Goal: Communication & Community: Answer question/provide support

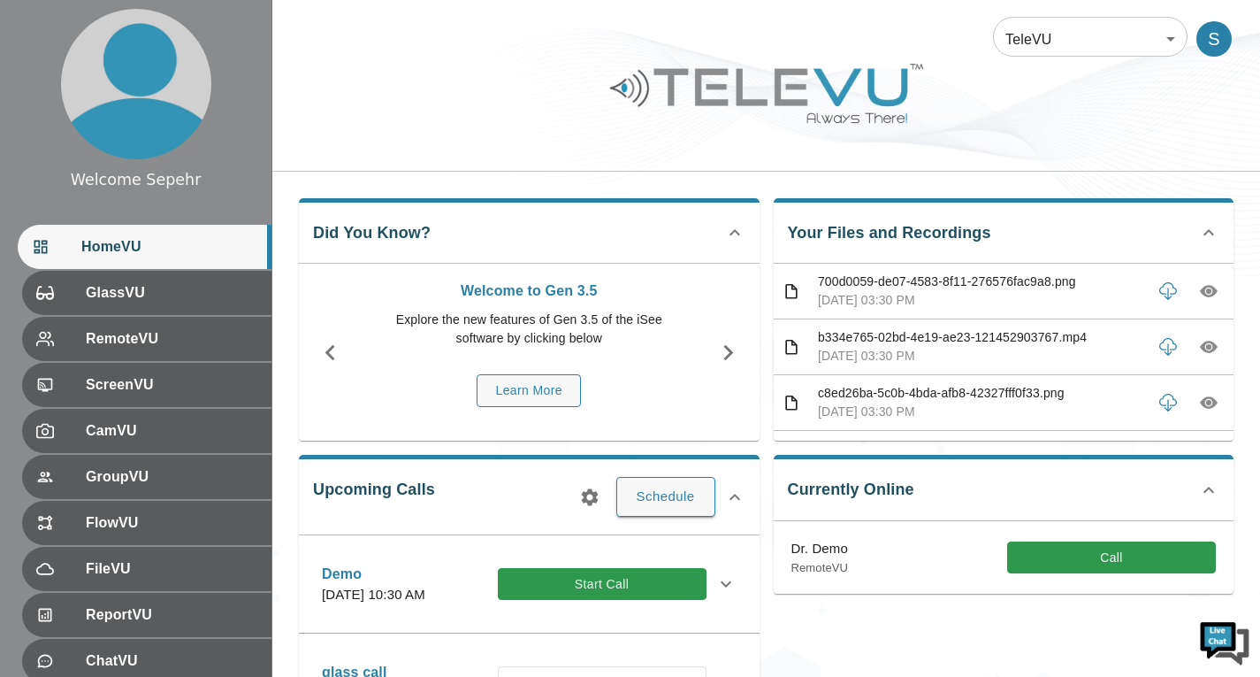
click at [1017, 33] on body "Welcome Sepehr HomeVU GlassVU RemoteVU ScreenVU CamVU GroupVU FlowVU FileVU Rep…" at bounding box center [630, 574] width 1260 height 1149
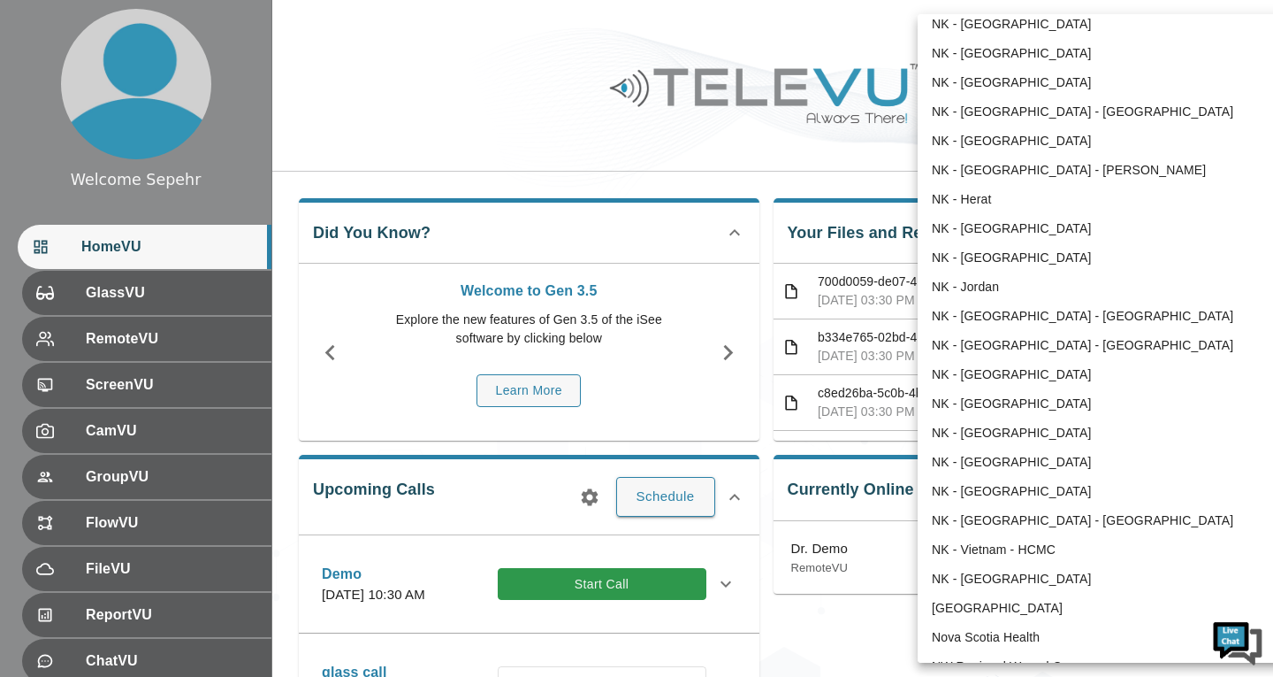
scroll to position [1091, 0]
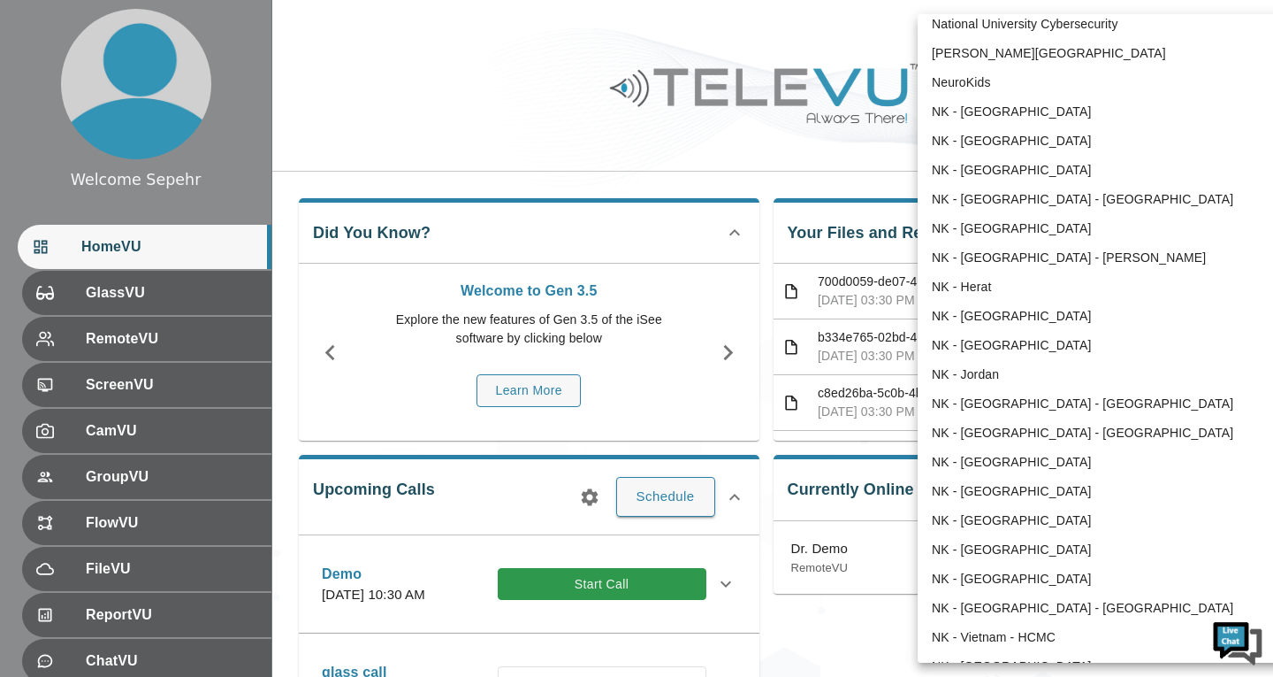
drag, startPoint x: 979, startPoint y: 268, endPoint x: 526, endPoint y: 308, distance: 454.5
click at [979, 268] on li "NK - [GEOGRAPHIC_DATA] - [PERSON_NAME]" at bounding box center [1101, 257] width 367 height 29
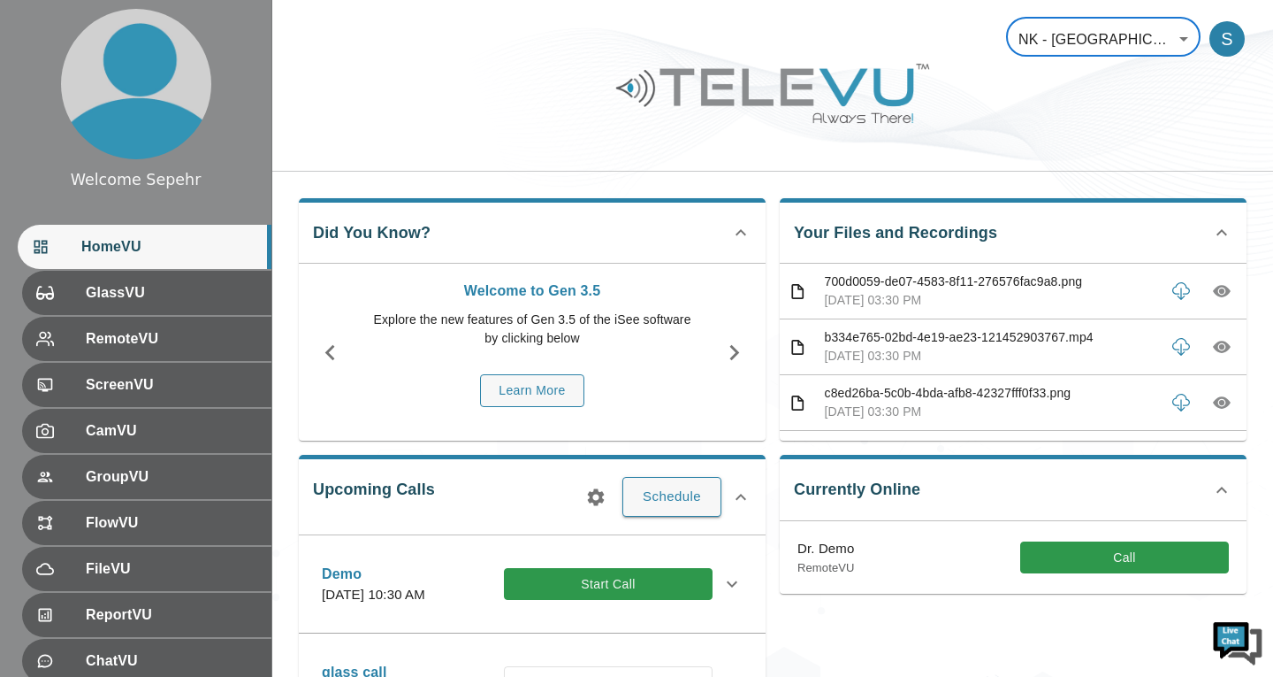
type input "212"
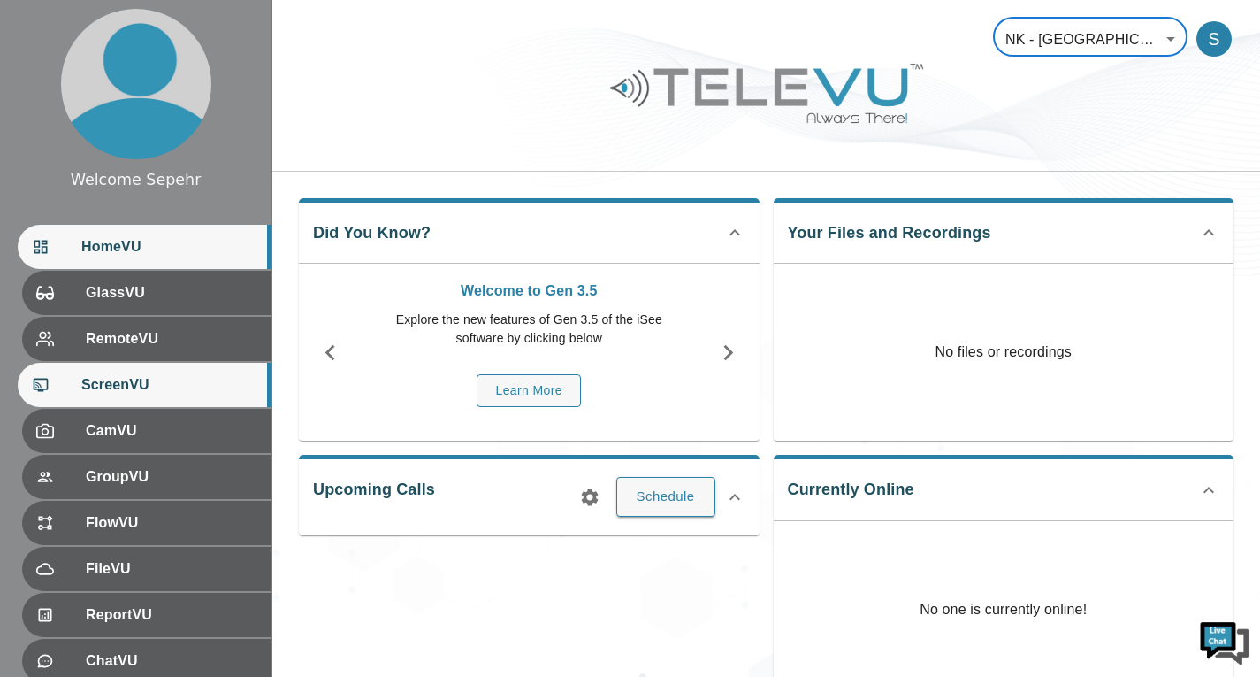
click at [155, 377] on span "ScreenVU" at bounding box center [169, 384] width 176 height 21
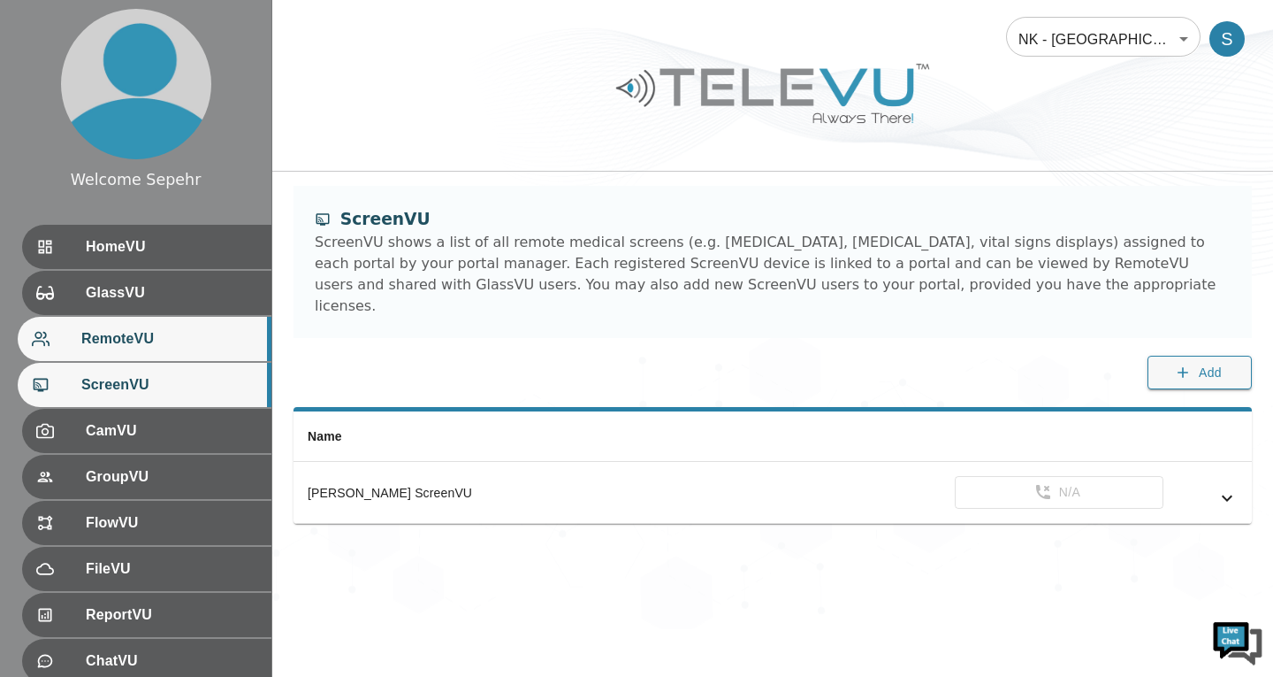
click at [189, 341] on span "RemoteVU" at bounding box center [169, 338] width 176 height 21
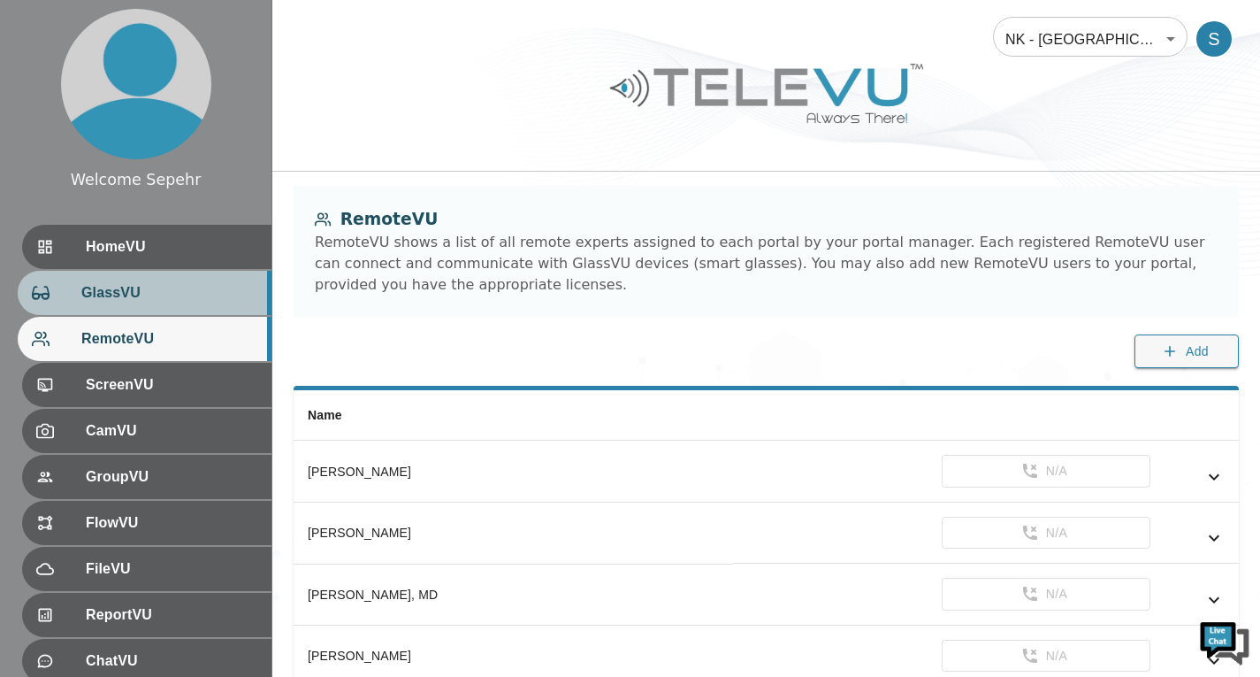
click at [186, 302] on span "GlassVU" at bounding box center [169, 292] width 176 height 21
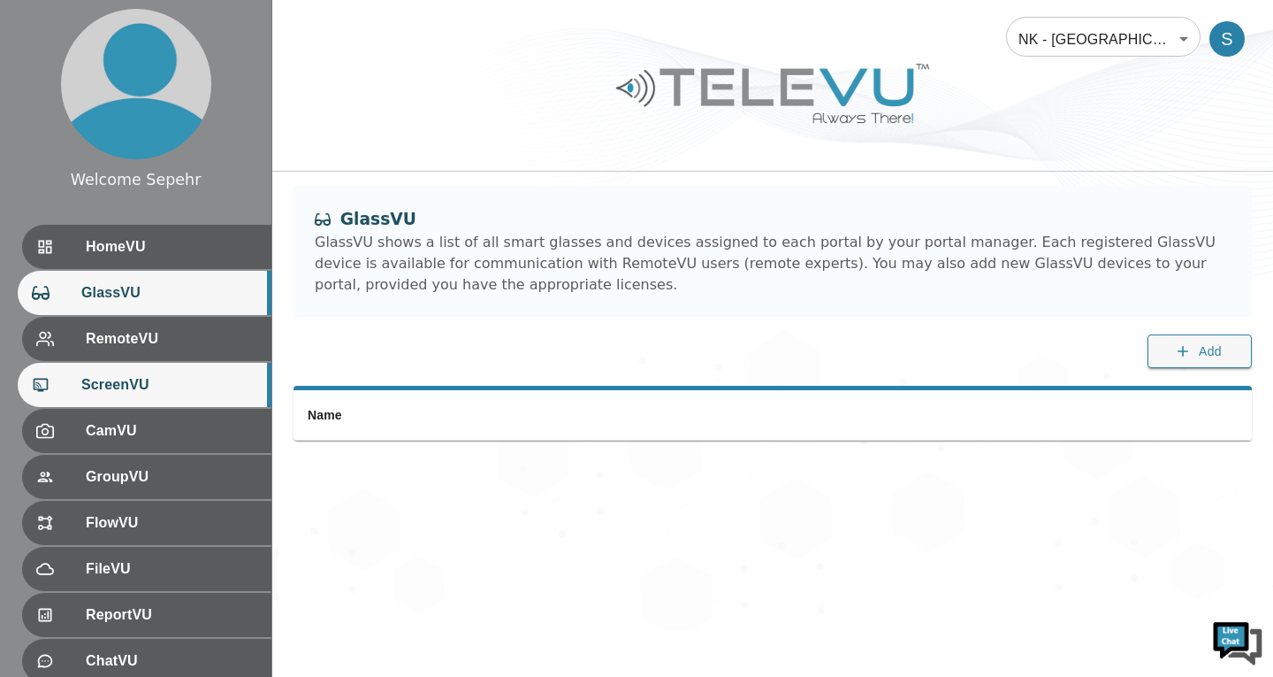
click at [175, 370] on div "ScreenVU" at bounding box center [145, 385] width 254 height 44
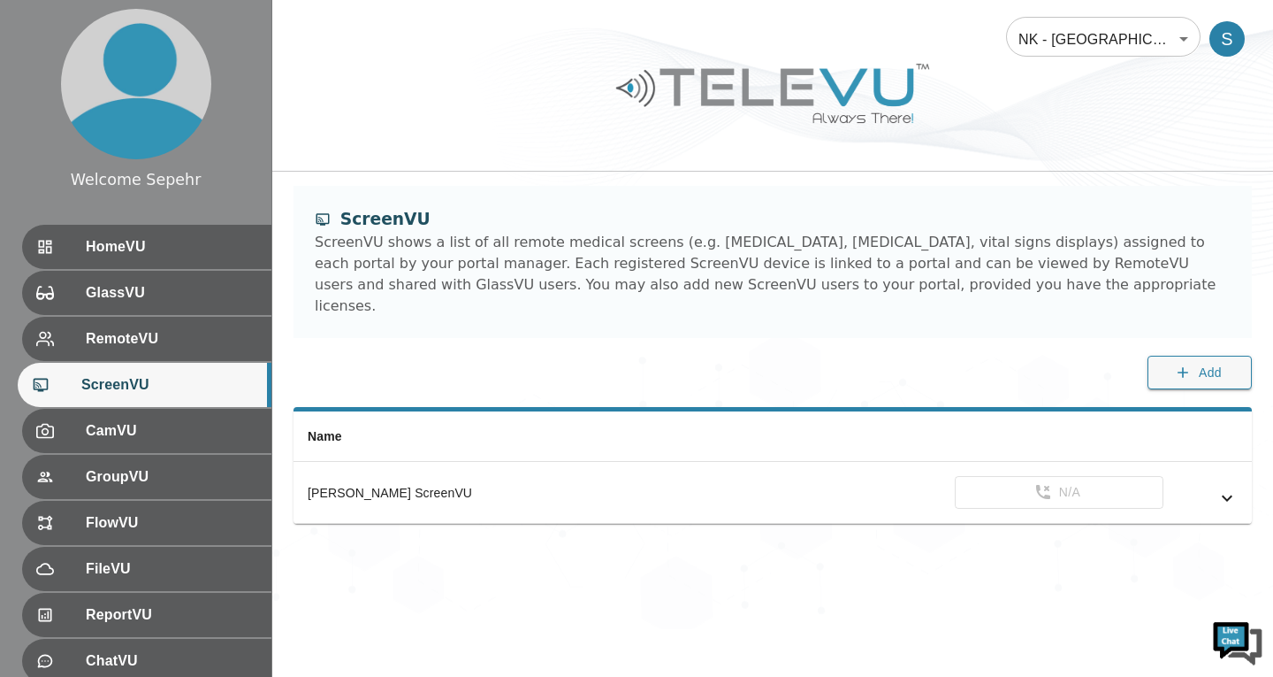
click at [1098, 56] on body "Welcome Sepehr HomeVU GlassVU RemoteVU ScreenVU CamVU GroupVU FlowVU FileVU Rep…" at bounding box center [636, 314] width 1273 height 629
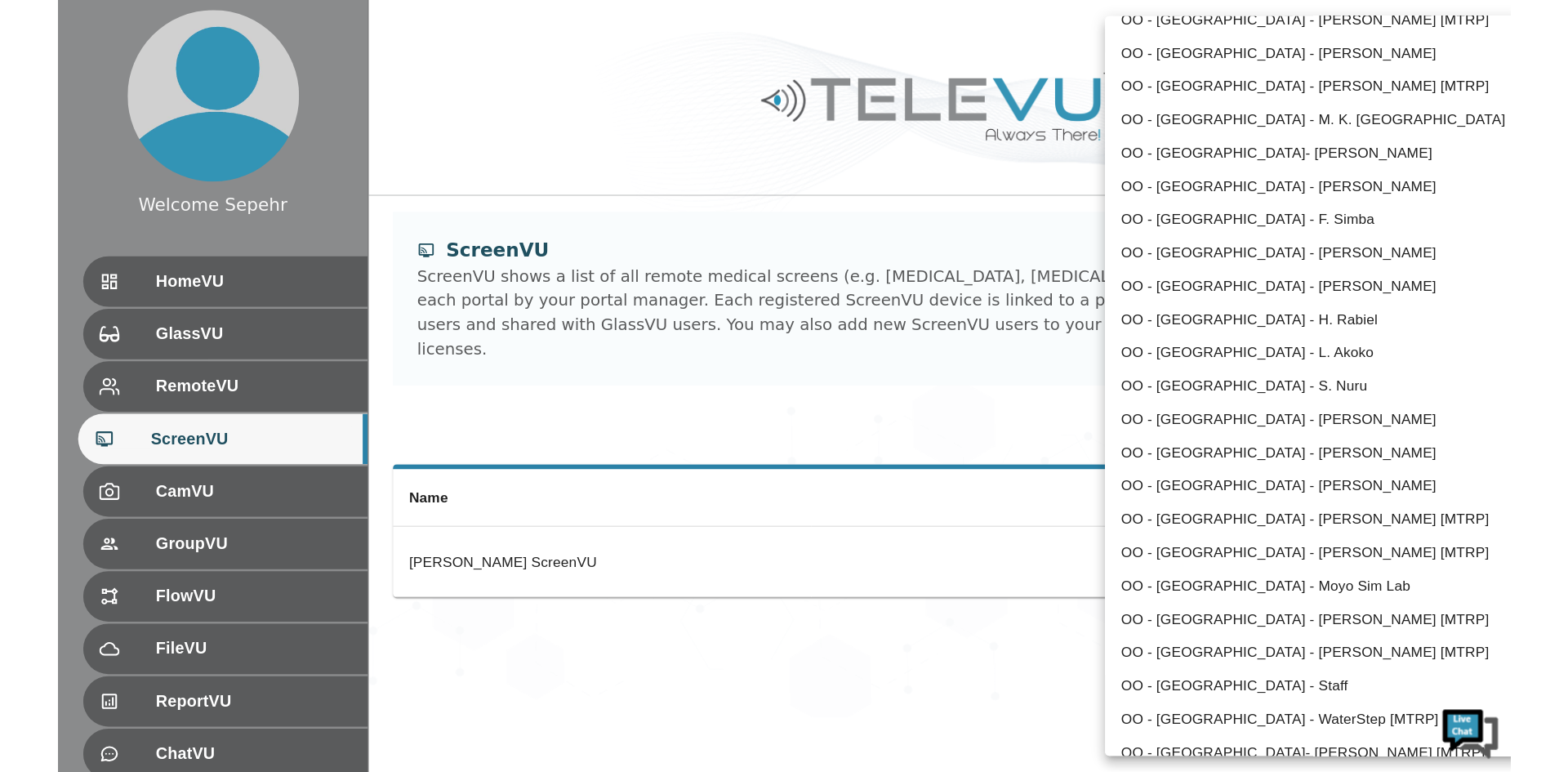
scroll to position [2404, 0]
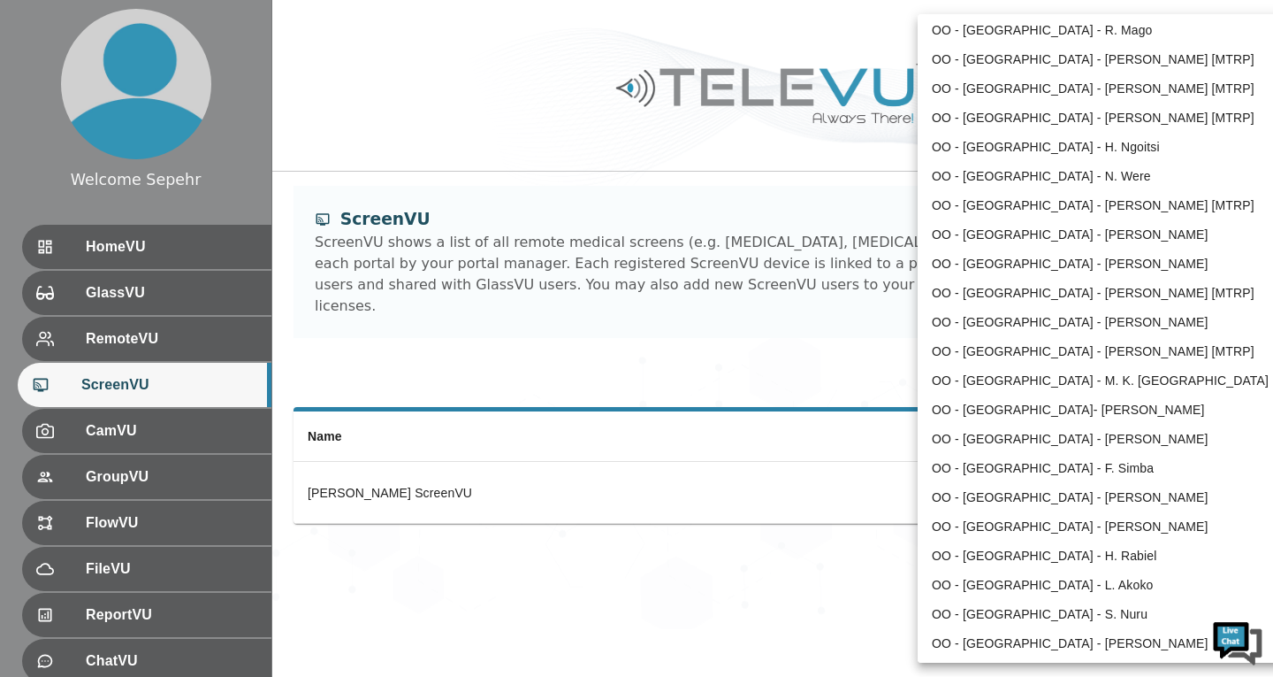
click at [685, 491] on div at bounding box center [636, 338] width 1273 height 677
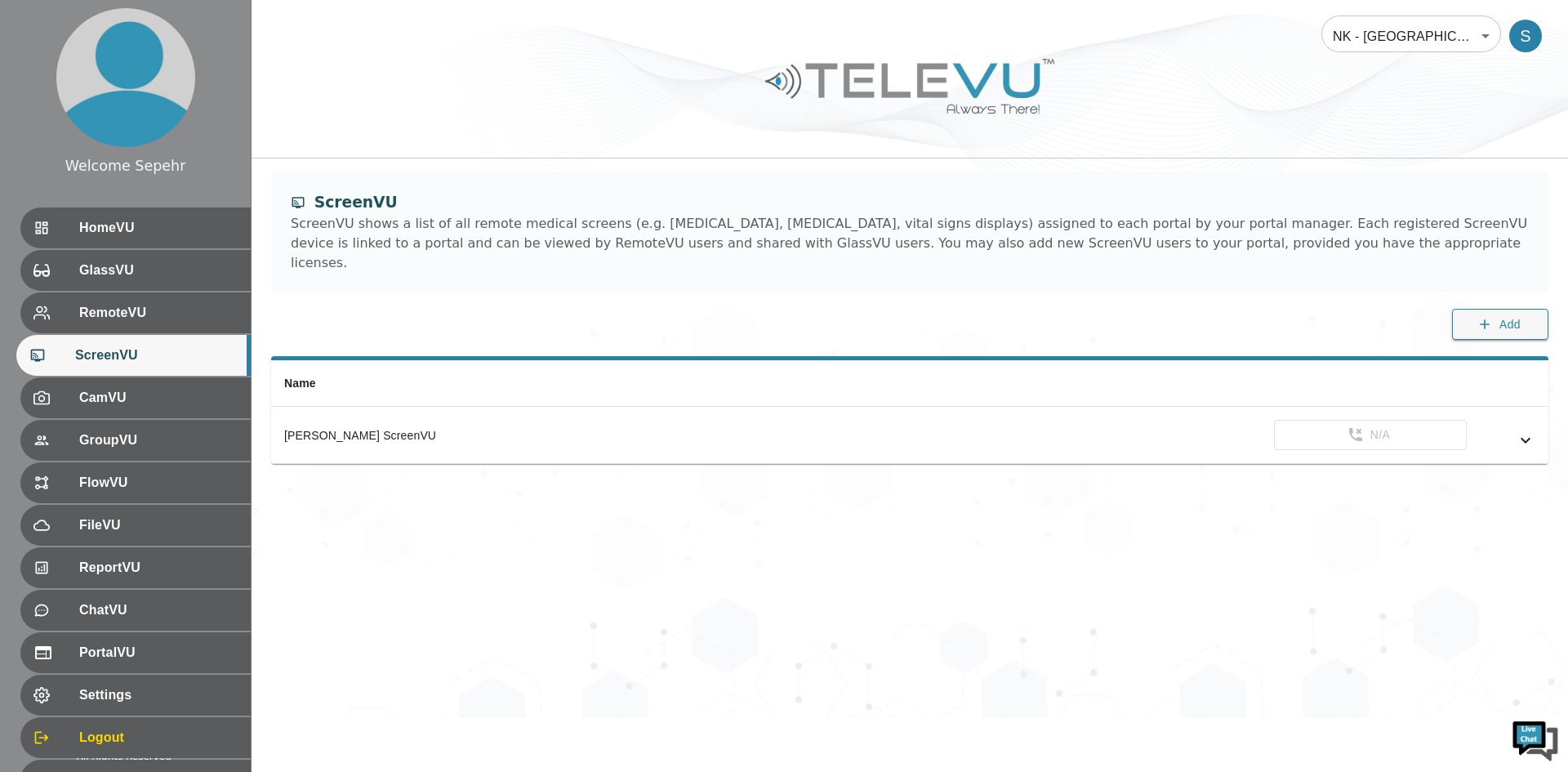
click at [1176, 39] on body "Welcome Sepehr HomeVU GlassVU RemoteVU ScreenVU CamVU GroupVU FlowVU FileVU Rep…" at bounding box center [784, 358] width 1568 height 718
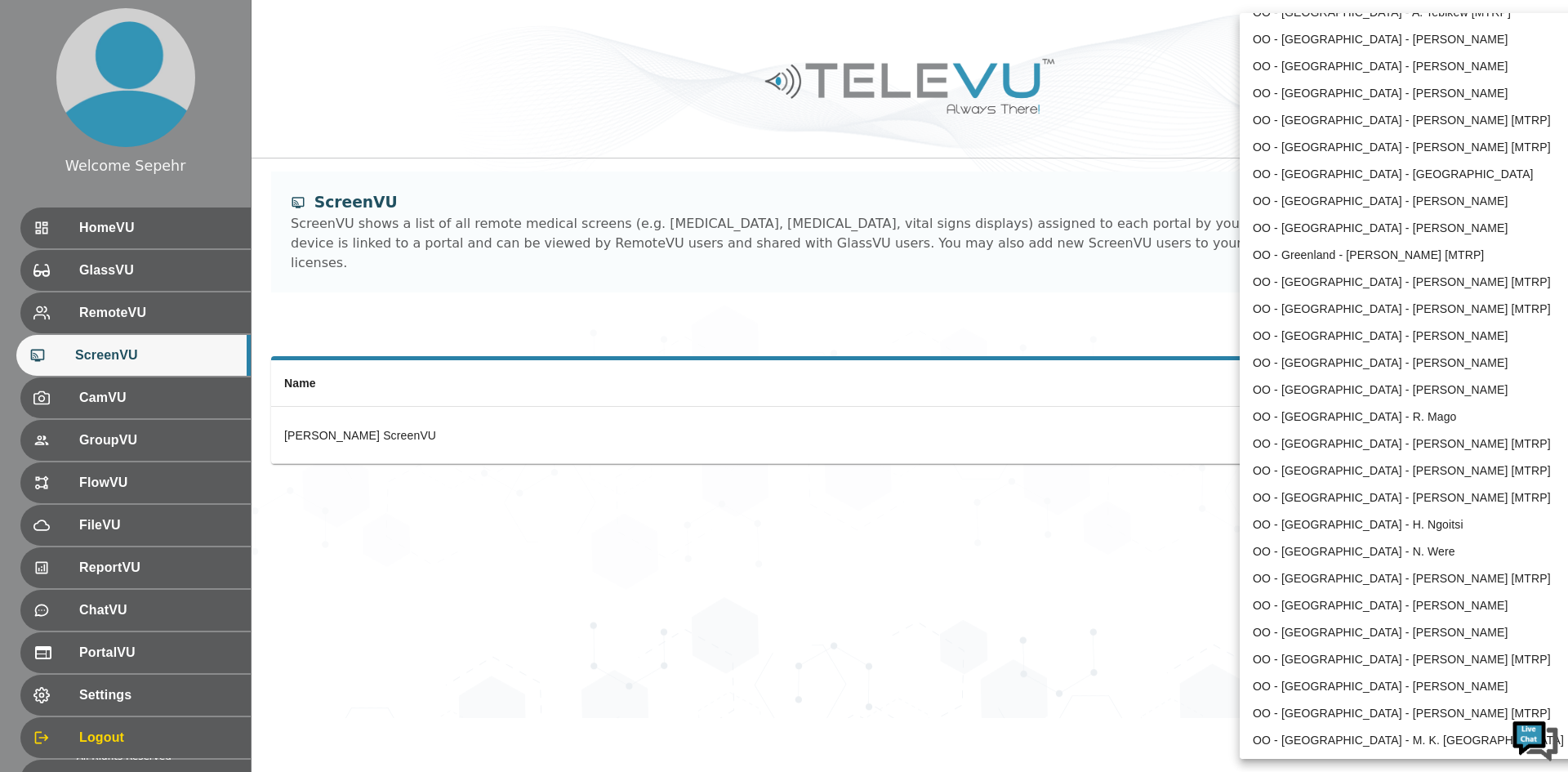
scroll to position [2003, 0]
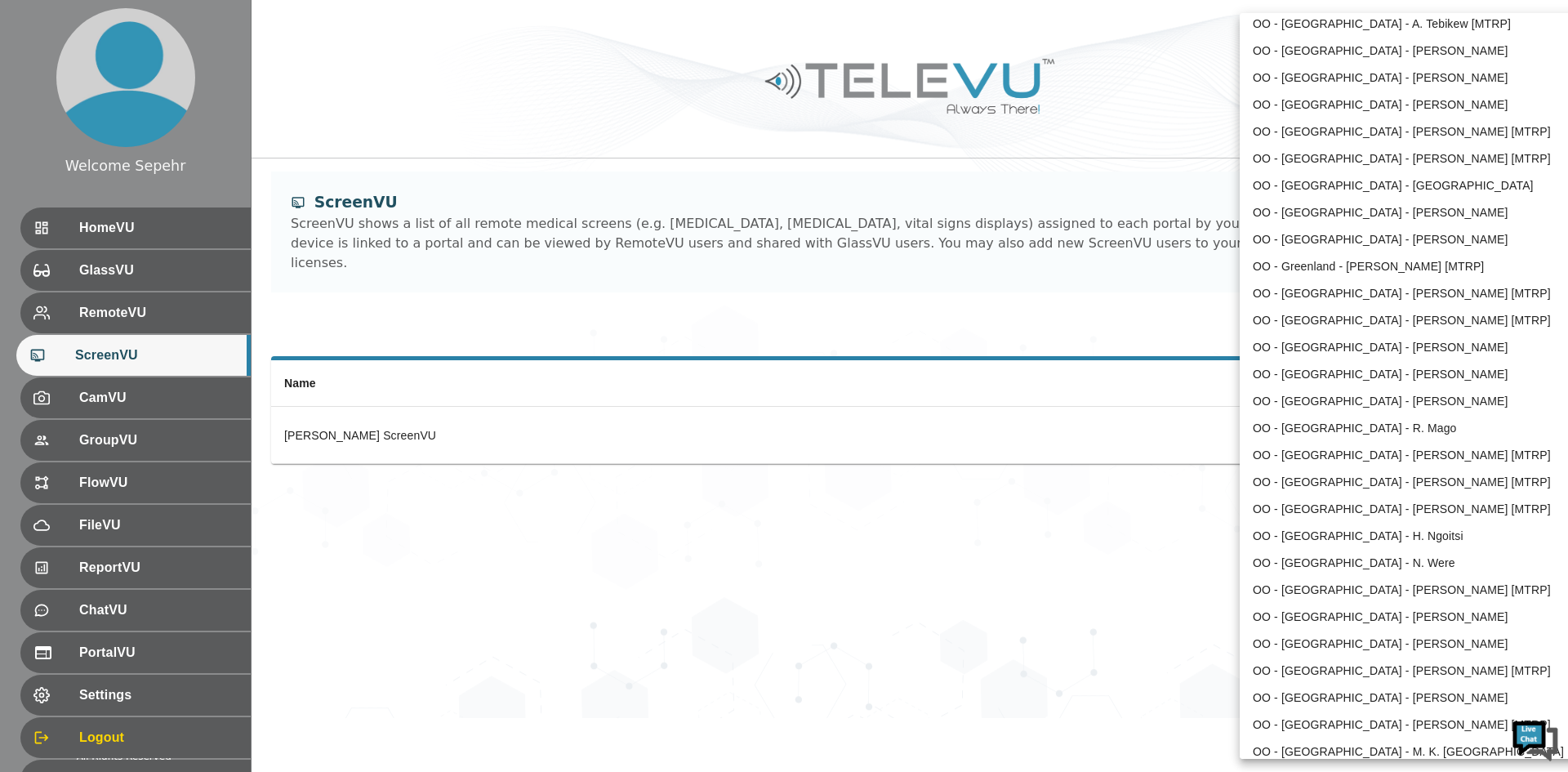
click at [1176, 215] on li "OO - [GEOGRAPHIC_DATA] - [PERSON_NAME]" at bounding box center [1408, 212] width 339 height 27
type input "211"
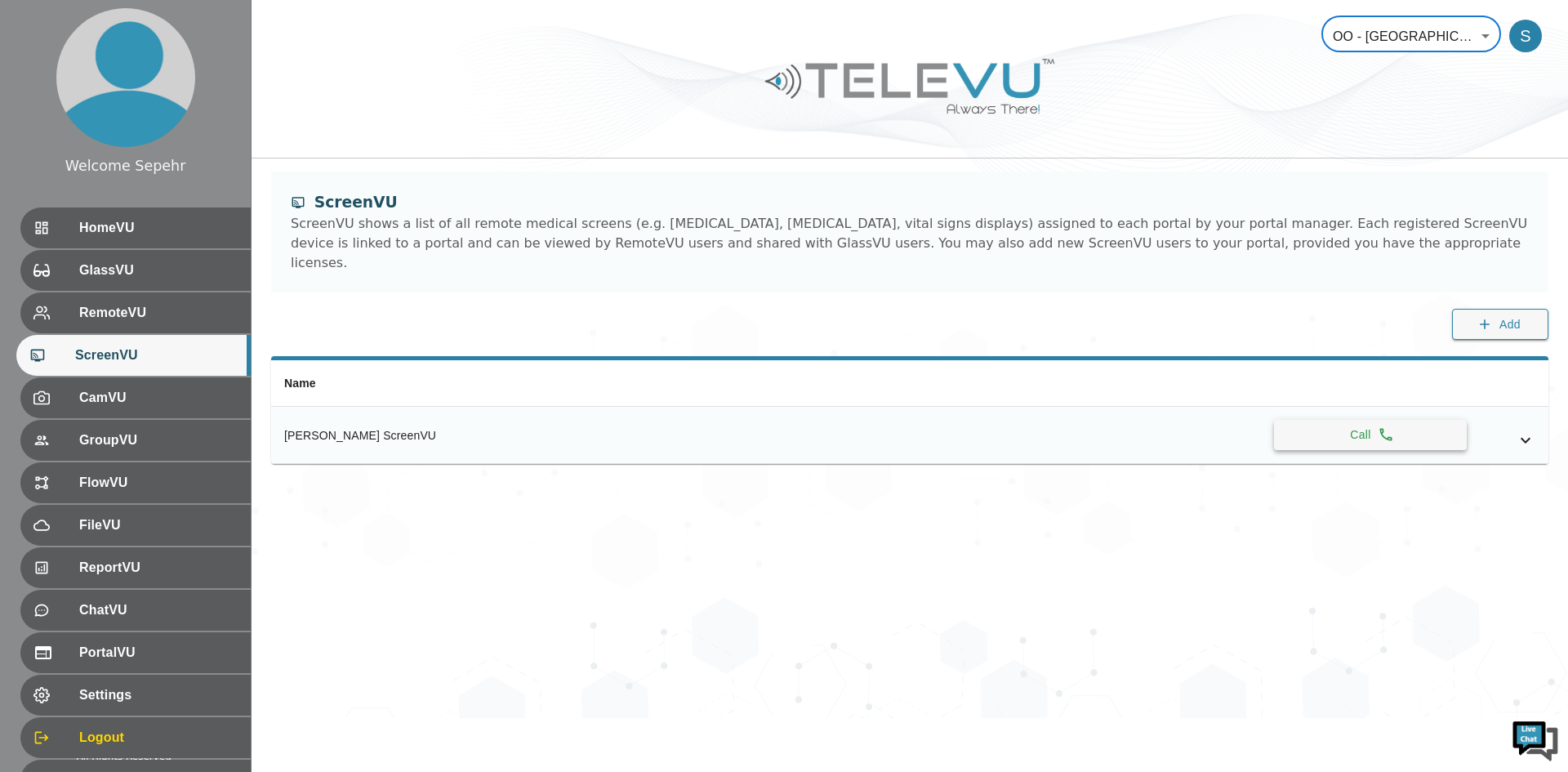
click at [1176, 428] on button "Call" at bounding box center [1370, 435] width 193 height 30
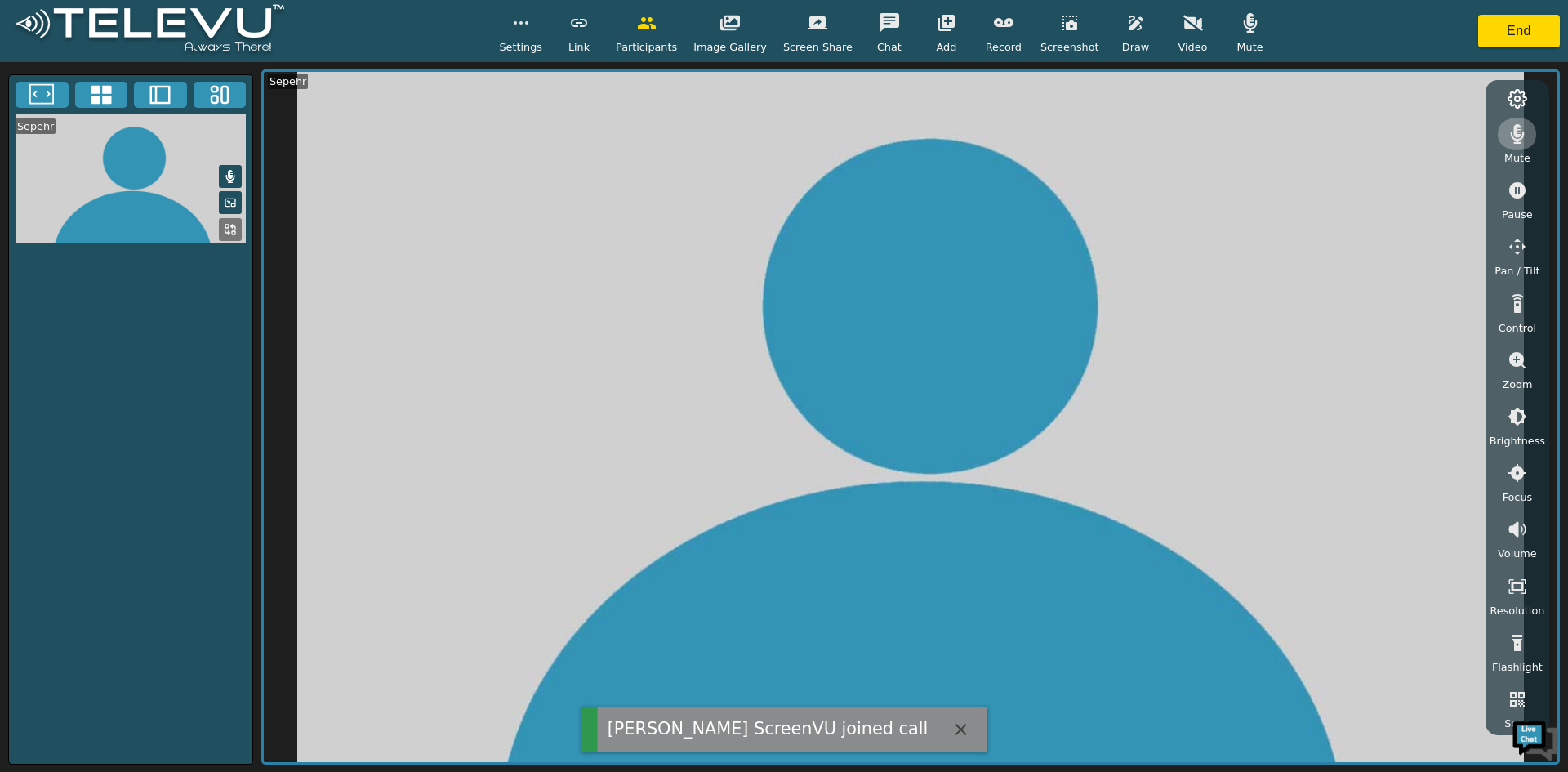
click at [1176, 149] on button "button" at bounding box center [1517, 133] width 41 height 32
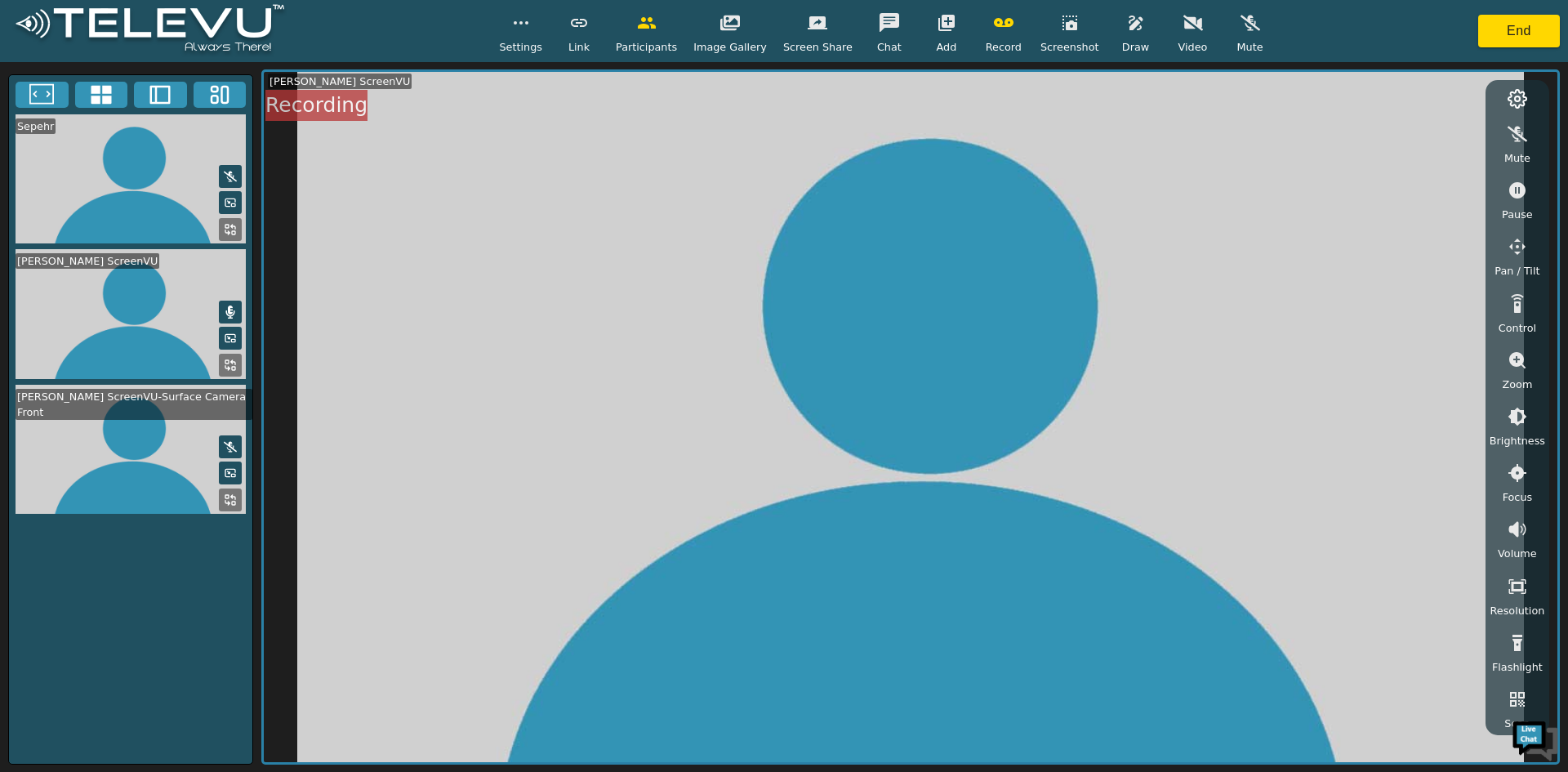
click at [983, 14] on button "button" at bounding box center [1004, 22] width 41 height 32
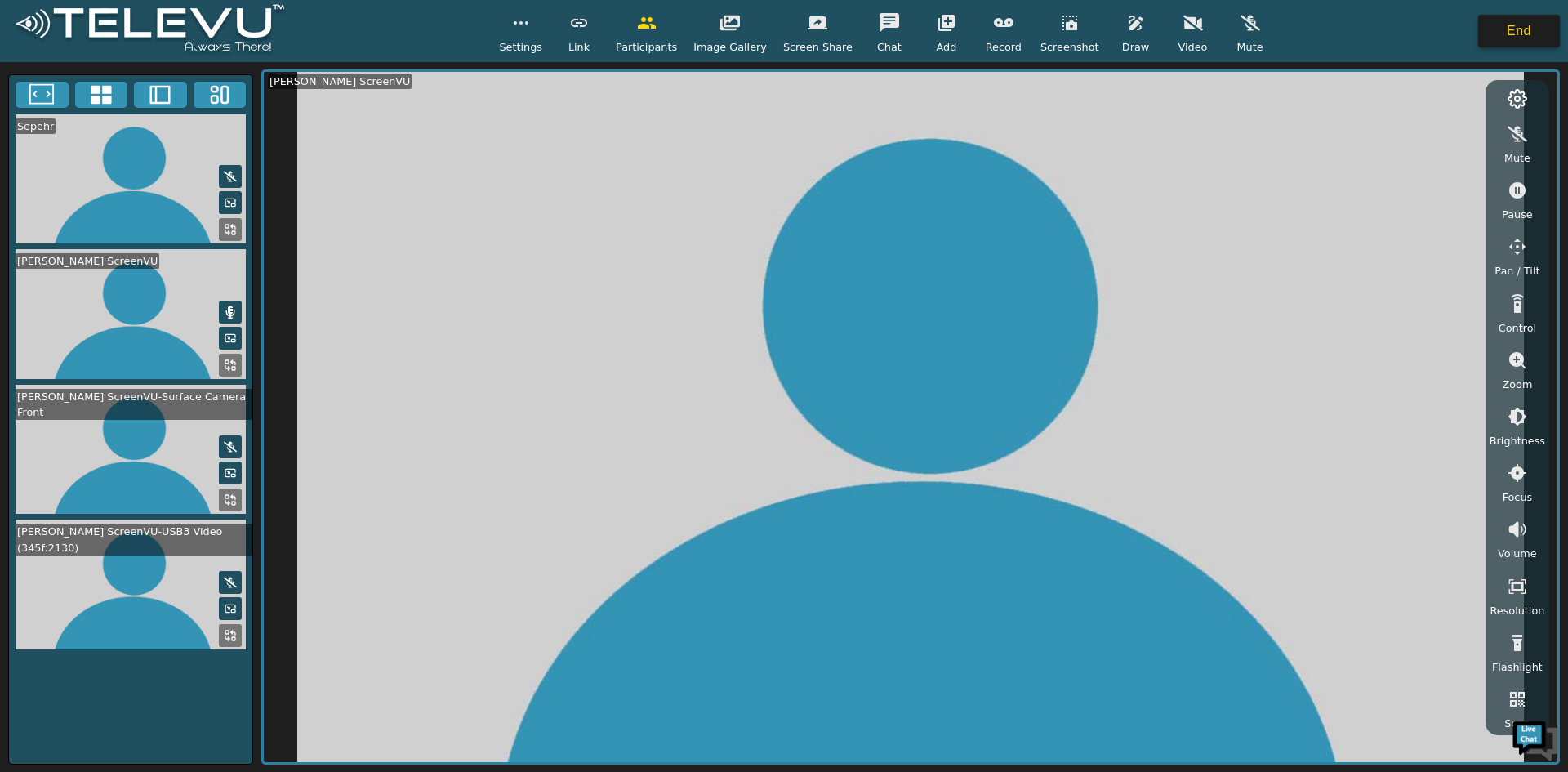
click at [1176, 37] on button "End" at bounding box center [1519, 30] width 81 height 32
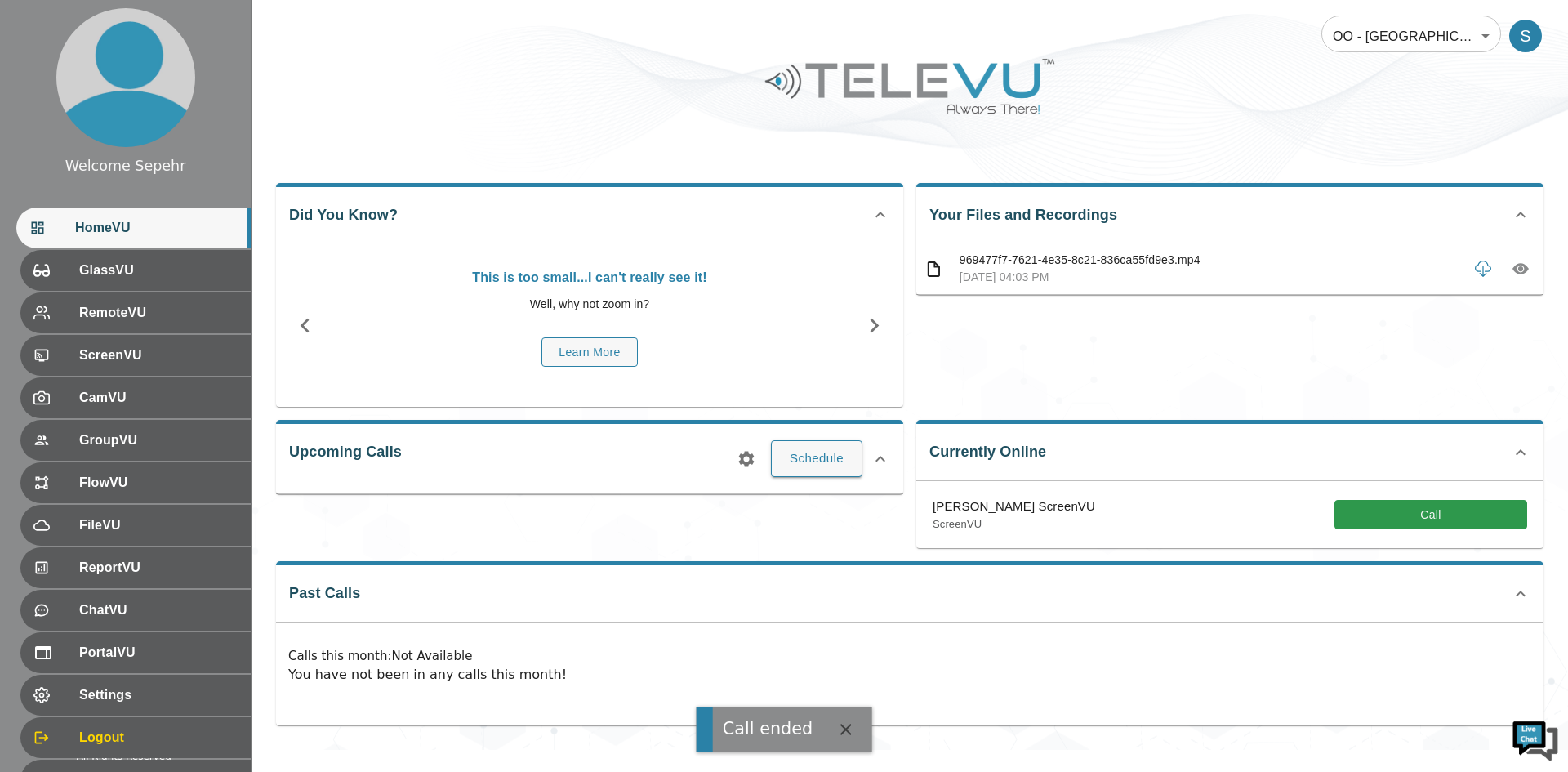
click at [1176, 31] on body "Call ended Welcome Sepehr HomeVU GlassVU RemoteVU ScreenVU CamVU GroupVU FlowVU…" at bounding box center [784, 375] width 1568 height 750
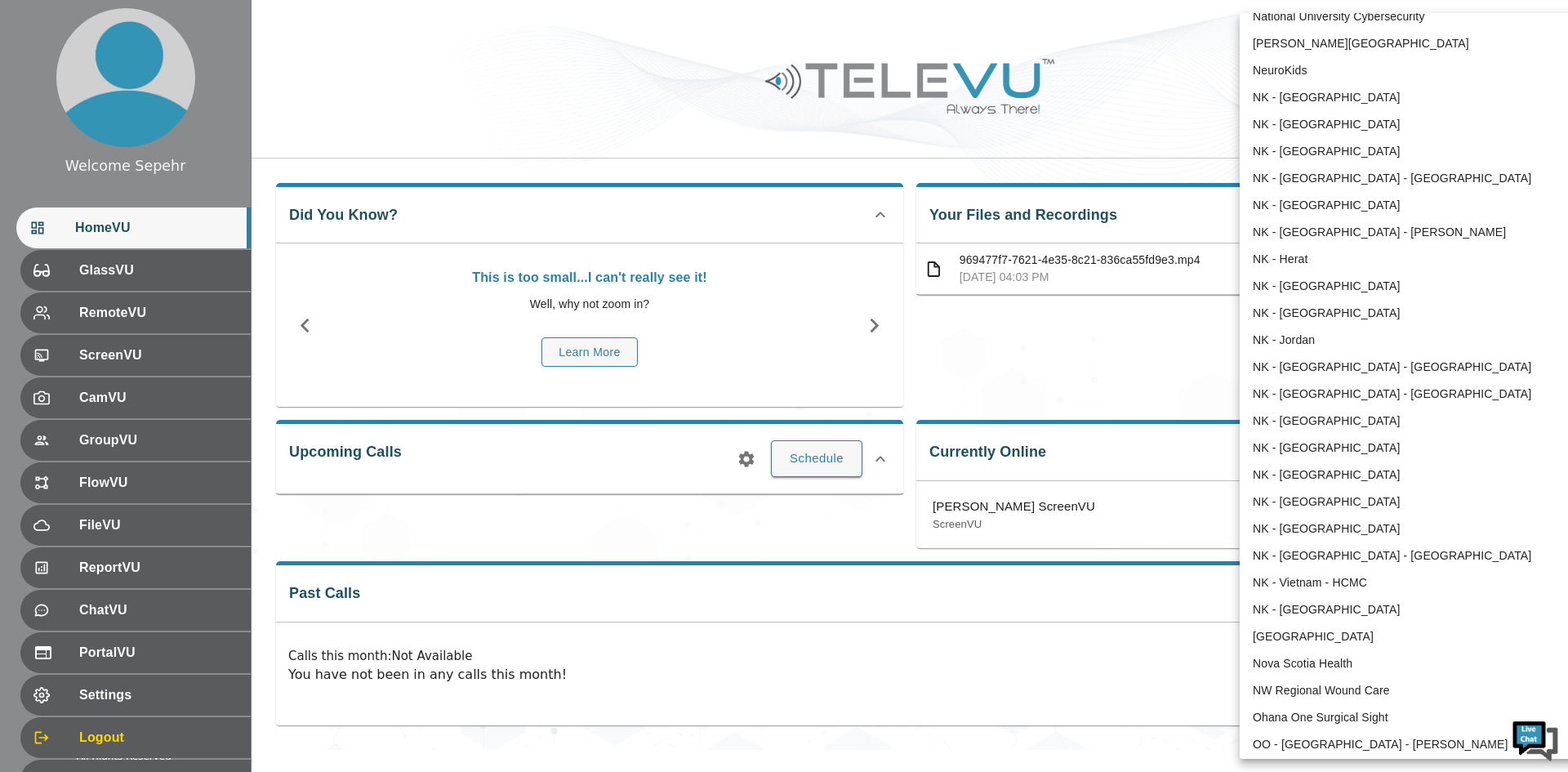
scroll to position [932, 0]
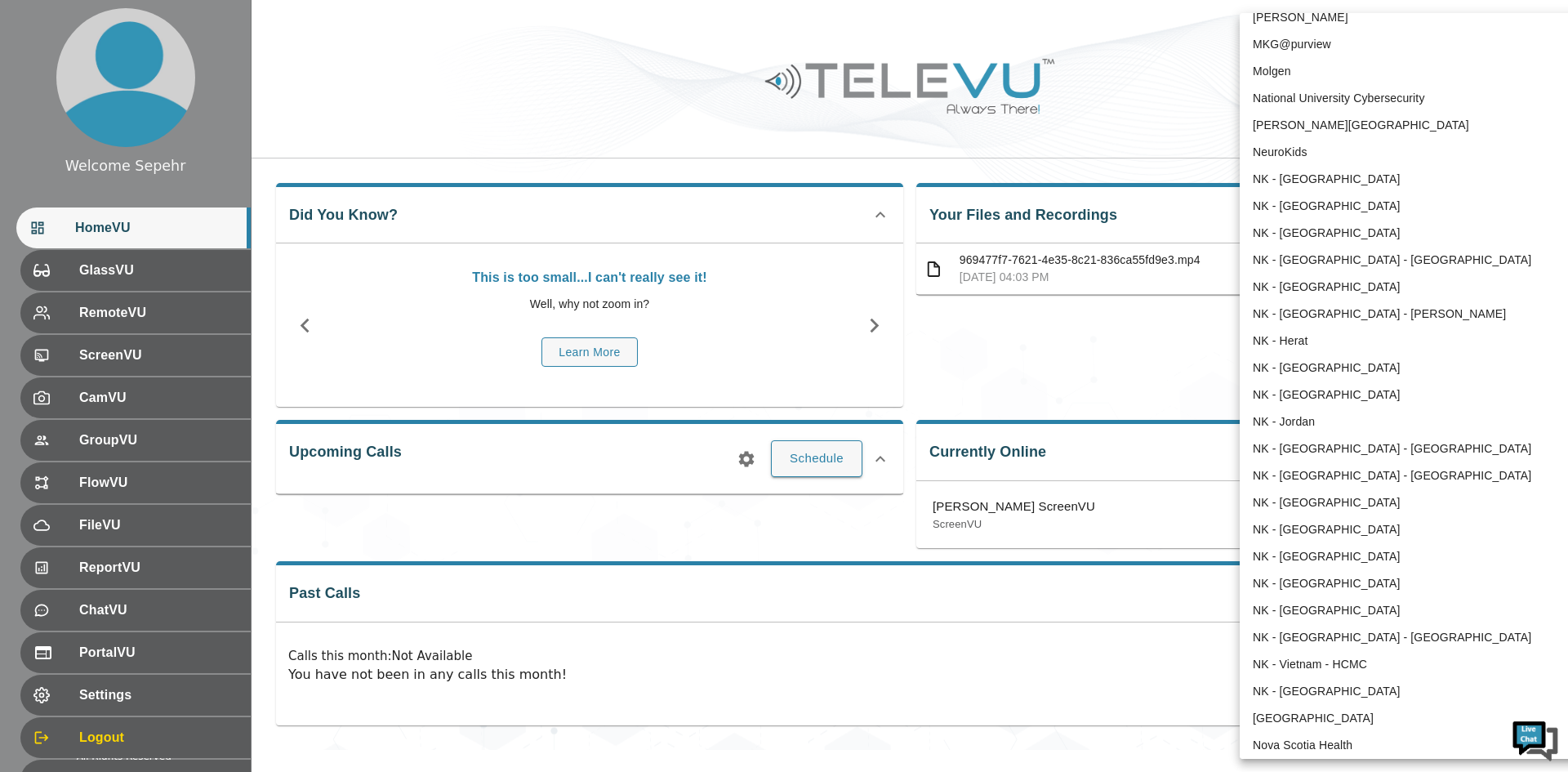
click at [1176, 258] on li "NK - [GEOGRAPHIC_DATA] - [GEOGRAPHIC_DATA]" at bounding box center [1408, 259] width 339 height 27
type input "90"
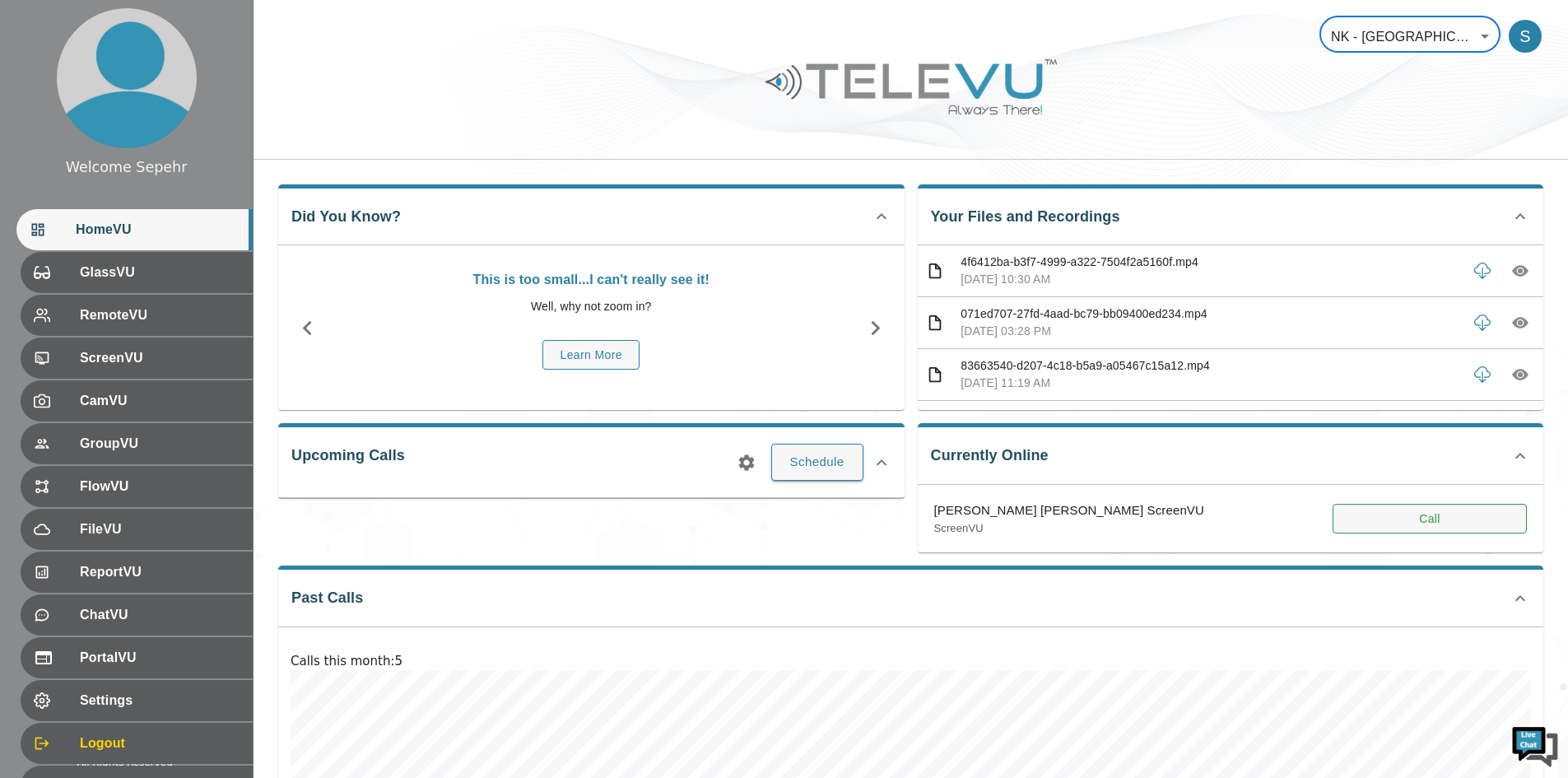
click at [1185, 514] on button "Call" at bounding box center [1429, 518] width 194 height 31
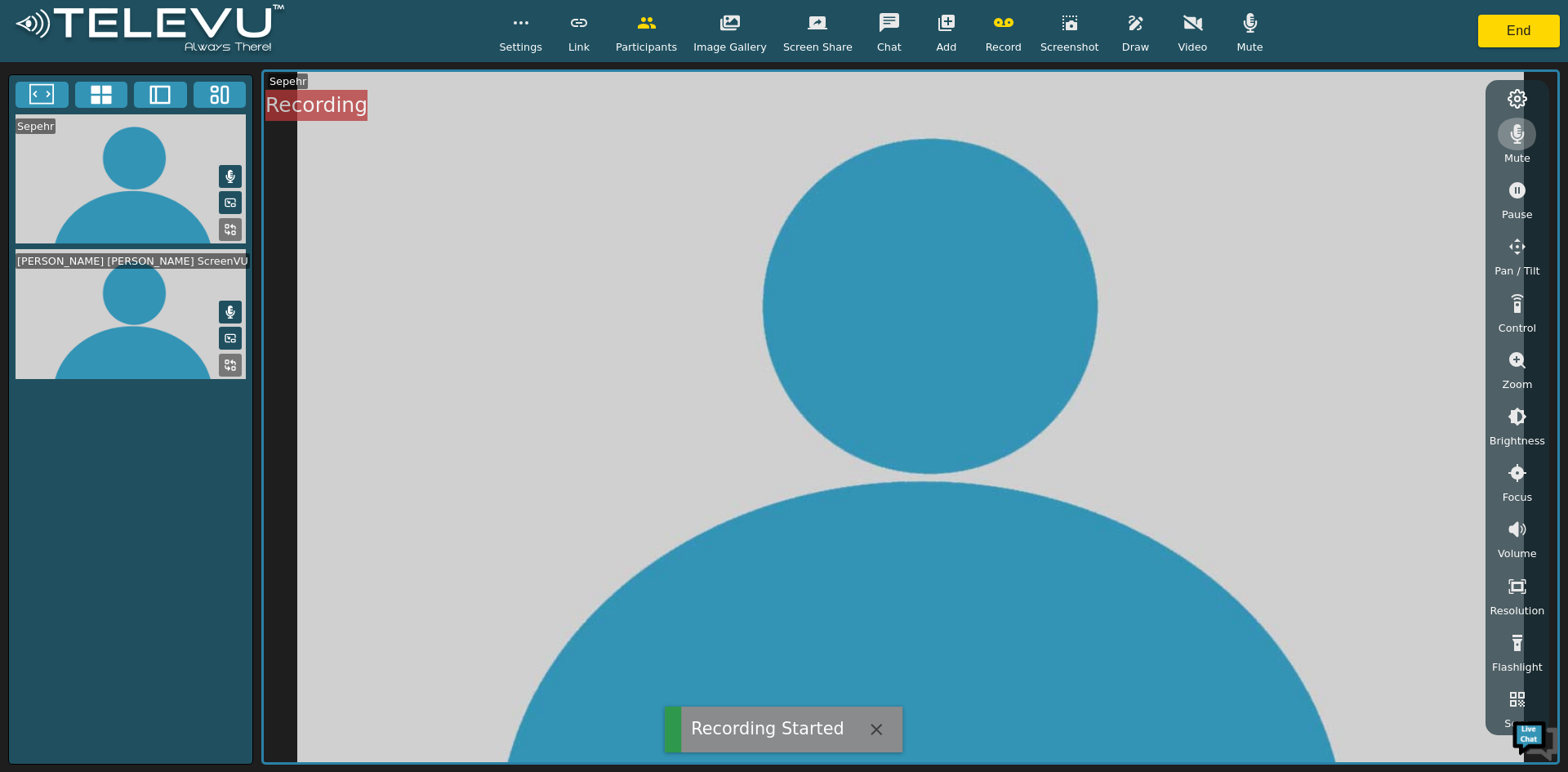
click at [1176, 139] on icon "button" at bounding box center [1517, 133] width 19 height 19
click at [994, 19] on icon "button" at bounding box center [1003, 22] width 19 height 19
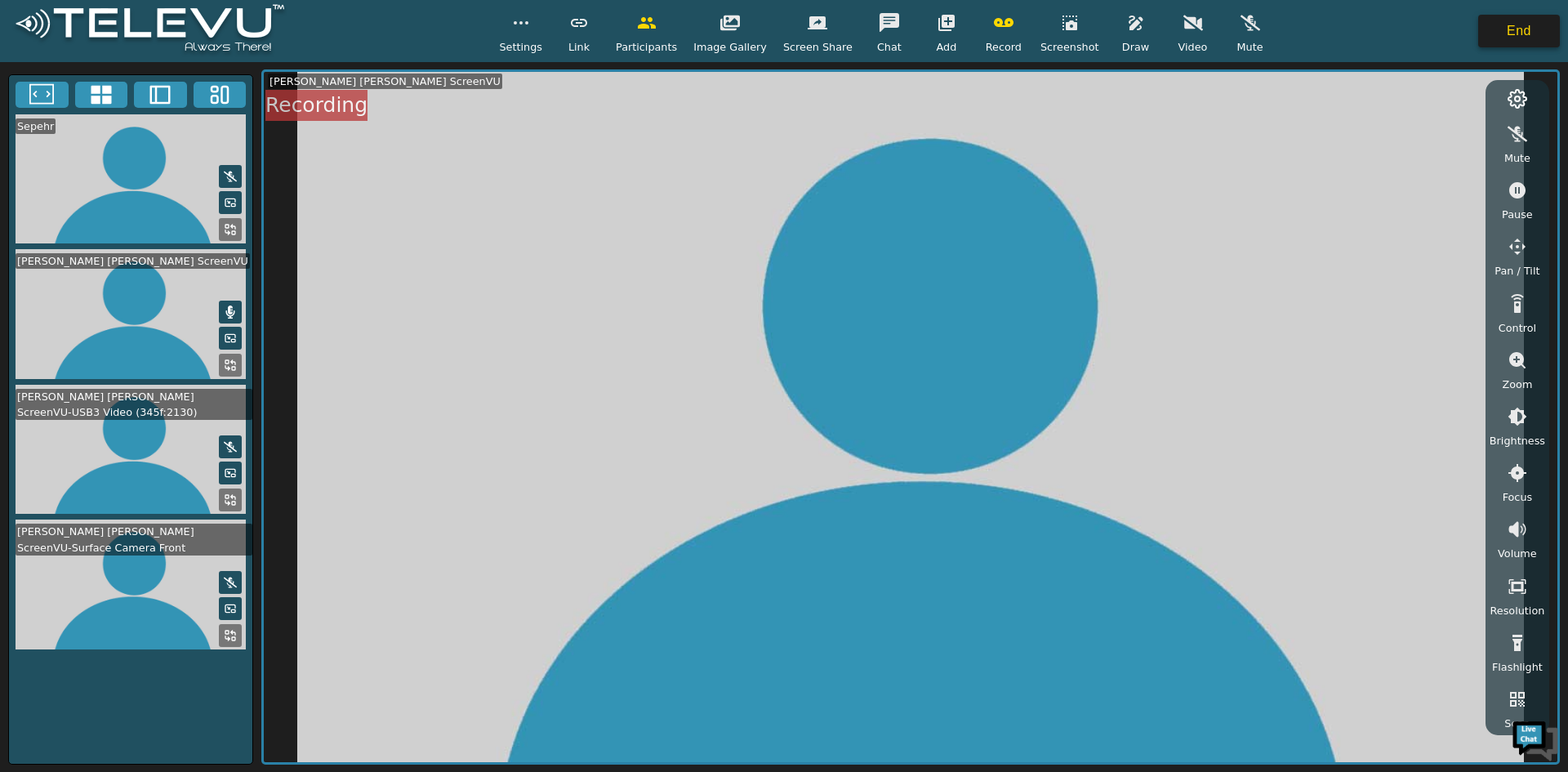
click at [1176, 25] on button "End" at bounding box center [1519, 30] width 81 height 32
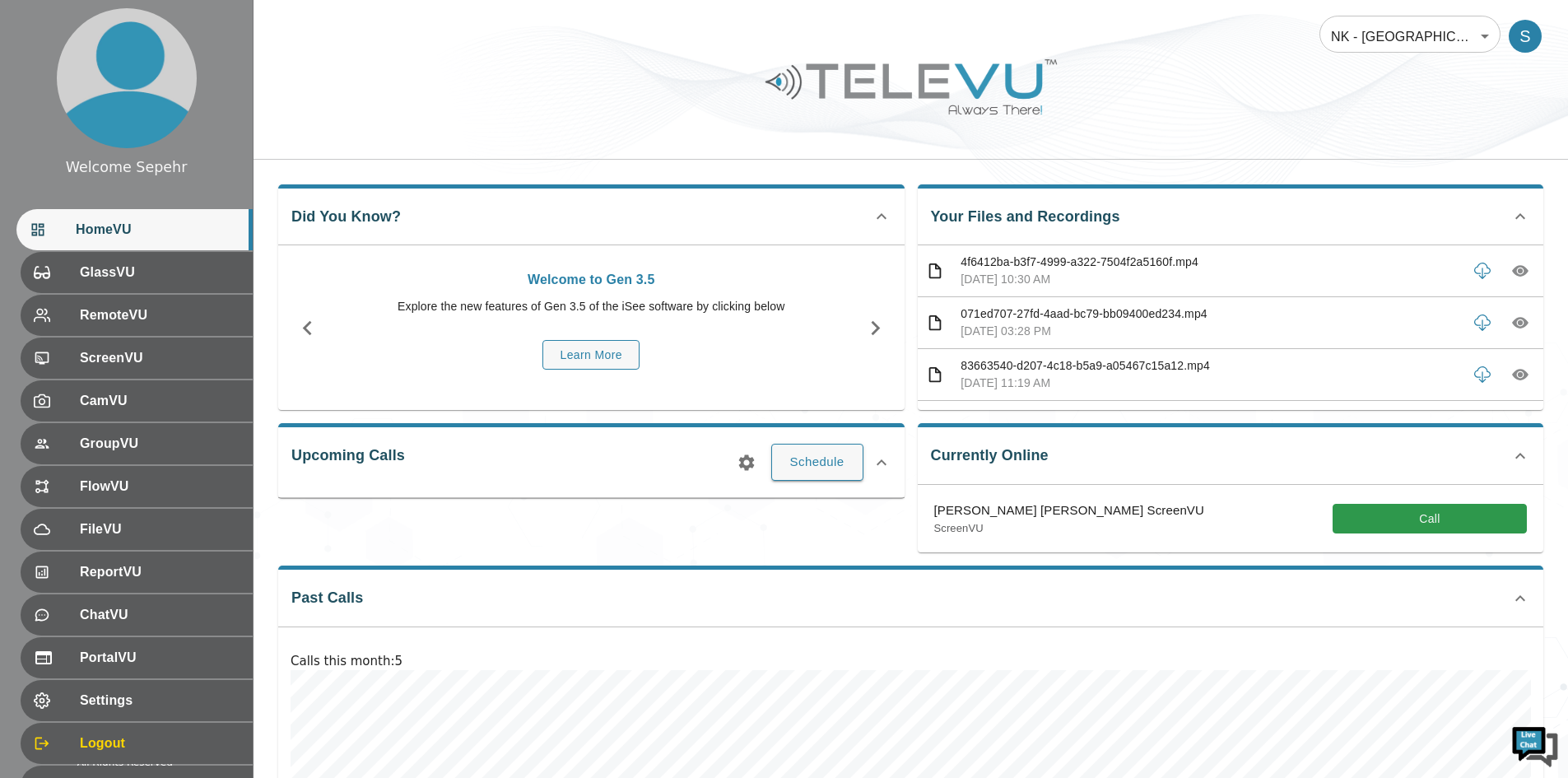
click at [1185, 29] on body "Welcome Sepehr HomeVU GlassVU RemoteVU ScreenVU CamVU GroupVU FlowVU FileVU Rep…" at bounding box center [784, 499] width 1568 height 998
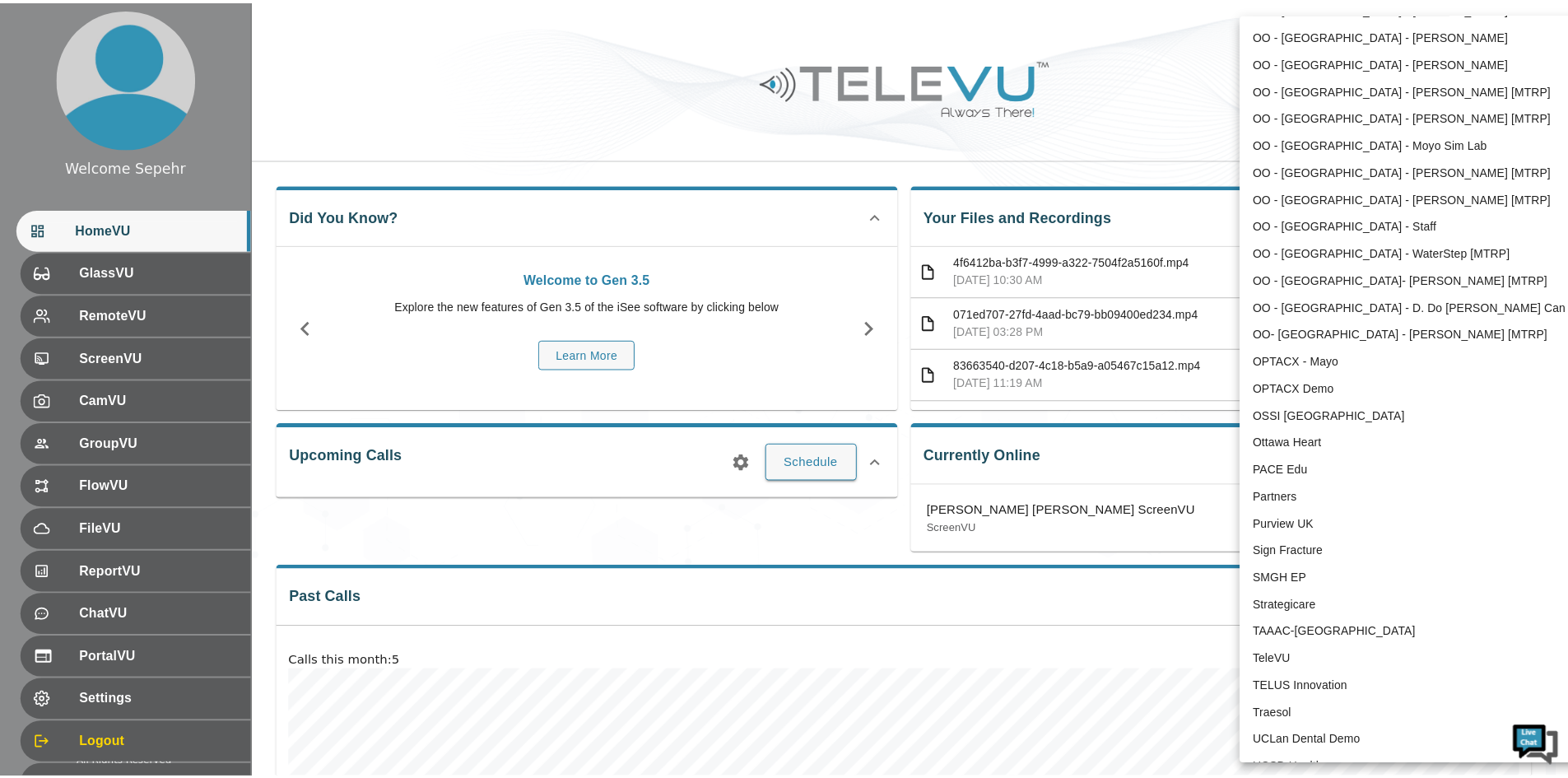
scroll to position [3199, 0]
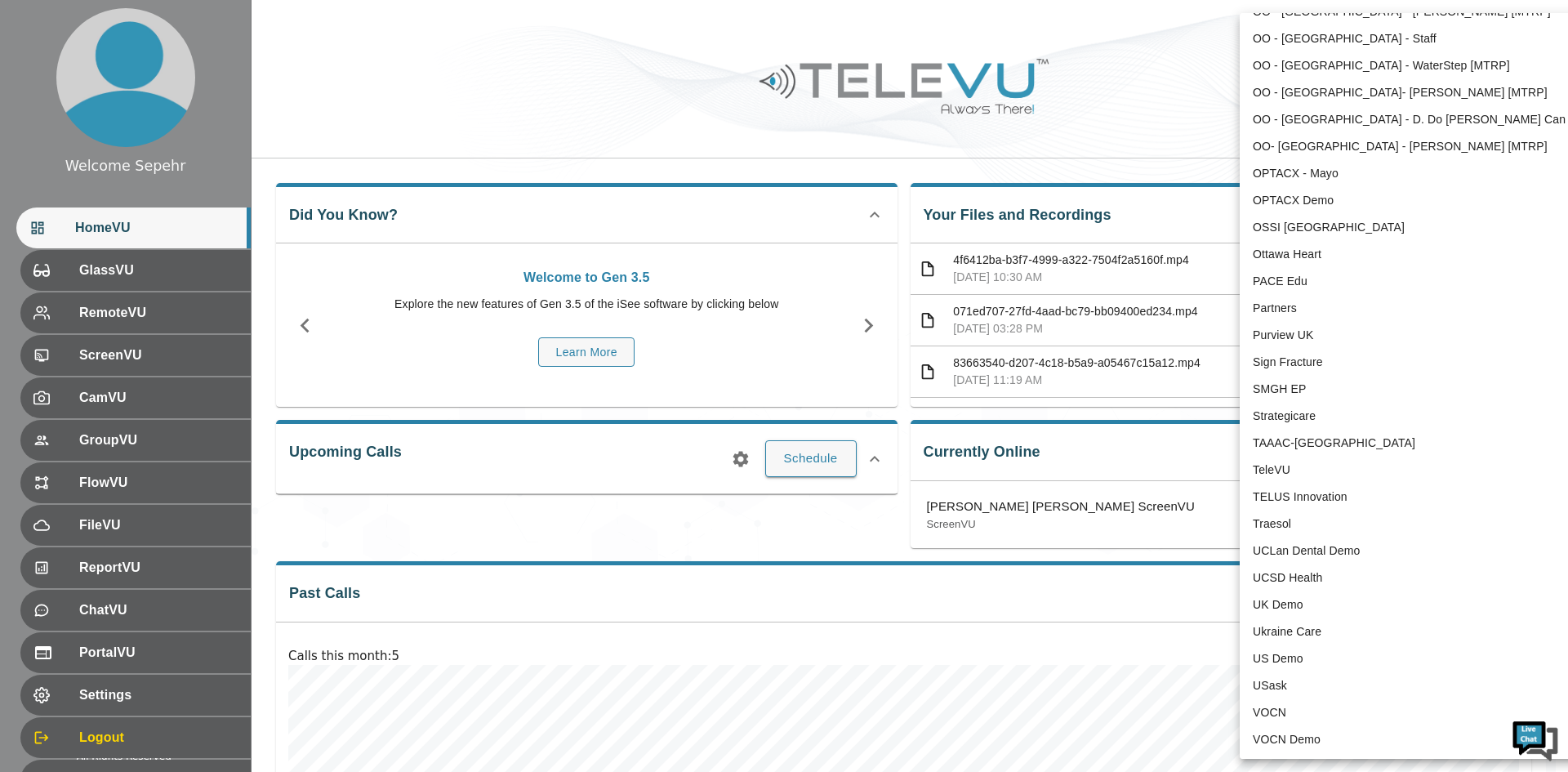
click at [1176, 464] on li "TeleVU" at bounding box center [1408, 469] width 339 height 27
type input "1"
